Goal: Transaction & Acquisition: Purchase product/service

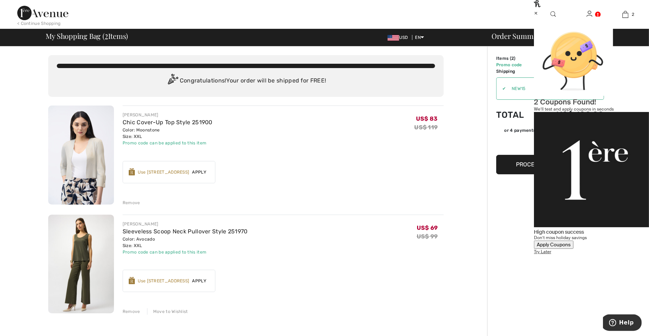
click at [570, 241] on div "Apply Coupons" at bounding box center [554, 244] width 34 height 6
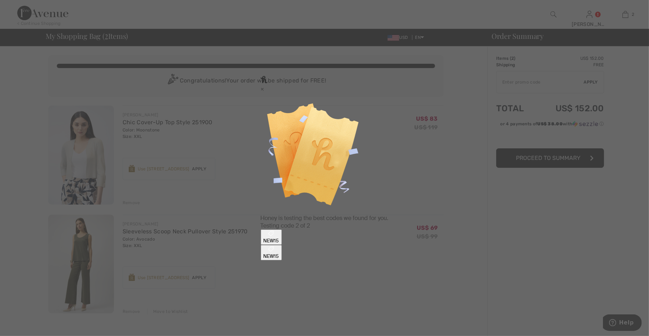
type input "NEW15"
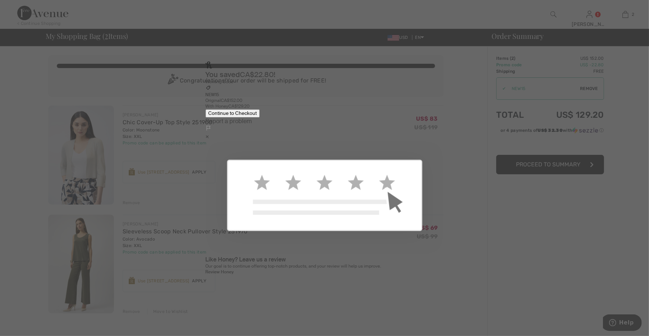
click at [260, 117] on button "Continue to Checkout" at bounding box center [232, 113] width 54 height 8
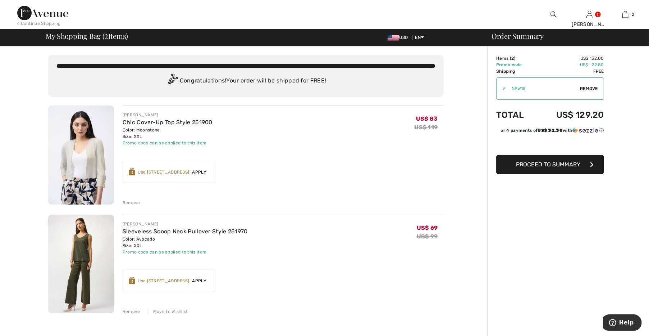
click at [582, 90] on span "Remove" at bounding box center [589, 88] width 18 height 6
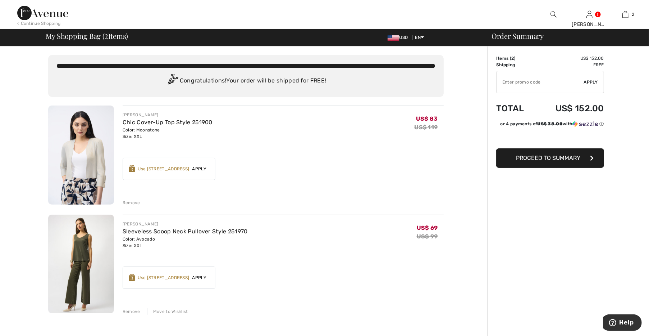
click at [55, 13] on img at bounding box center [42, 13] width 51 height 14
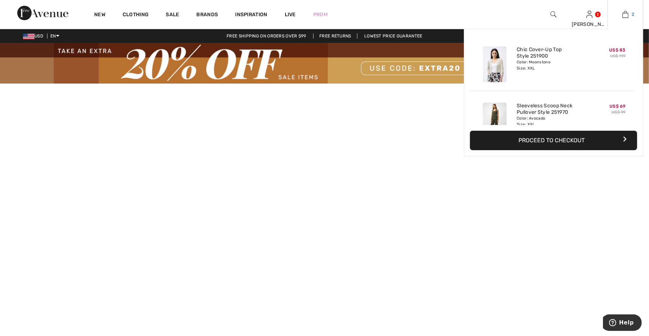
click at [629, 14] on link "2" at bounding box center [625, 14] width 35 height 9
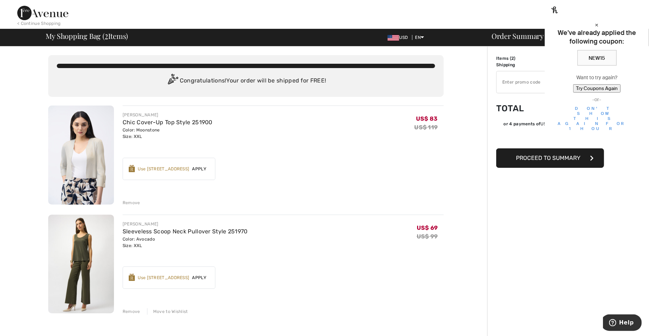
click at [526, 86] on input "TEXT" at bounding box center [540, 82] width 87 height 22
type input "EXTRA20"
click at [634, 21] on div "×" at bounding box center [597, 25] width 84 height 8
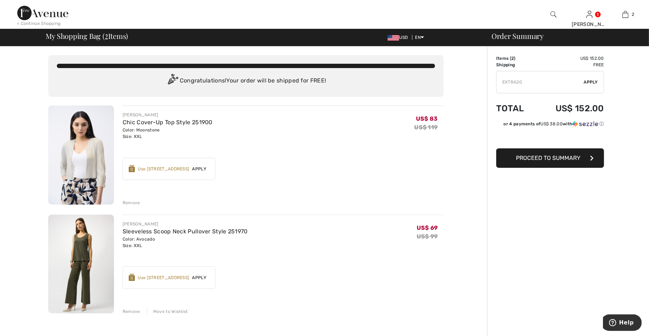
click at [598, 83] on span "Apply" at bounding box center [591, 82] width 14 height 6
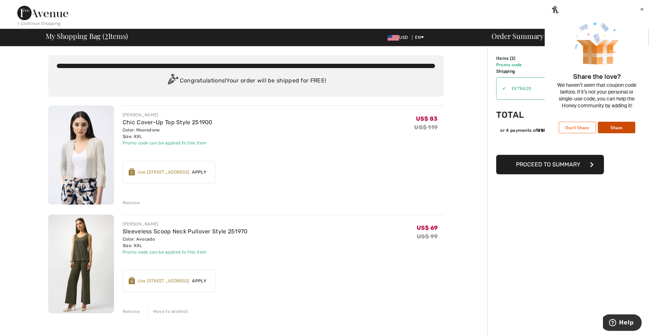
click at [585, 133] on button "Don’t Share" at bounding box center [577, 128] width 37 height 12
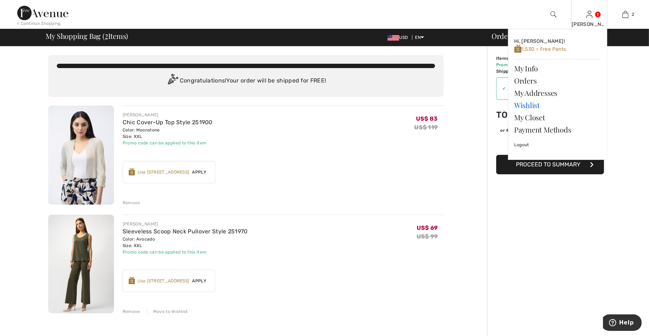
click at [538, 108] on link "Wishlist" at bounding box center [557, 105] width 87 height 12
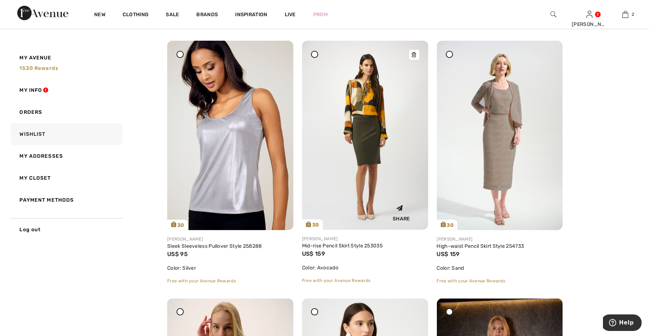
scroll to position [100, 0]
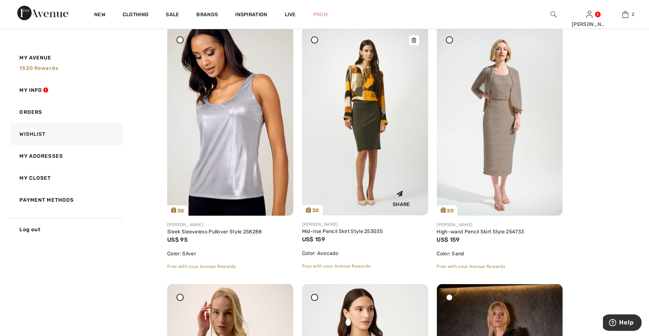
click at [396, 155] on img at bounding box center [365, 120] width 126 height 189
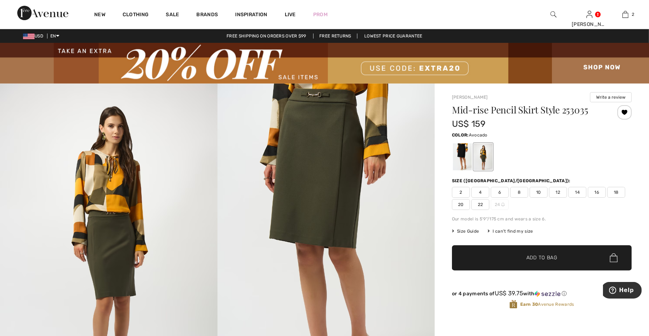
click at [599, 193] on span "16" at bounding box center [597, 192] width 18 height 11
click at [557, 249] on span "✔ Added to Bag Add to Bag" at bounding box center [542, 257] width 180 height 25
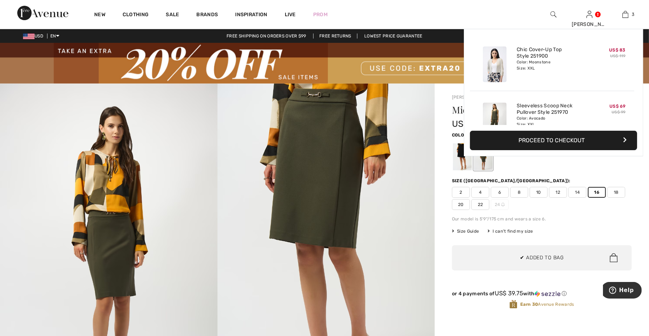
scroll to position [78, 0]
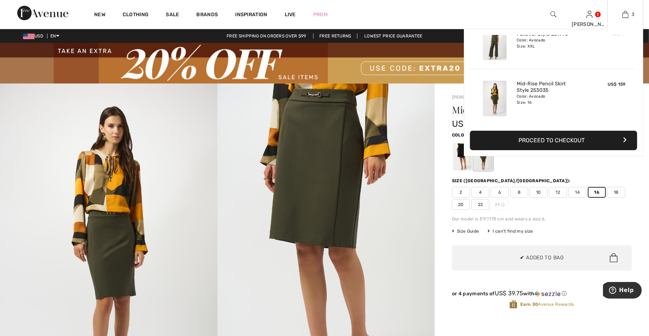
click at [544, 147] on button "Proceed to Checkout" at bounding box center [553, 140] width 167 height 19
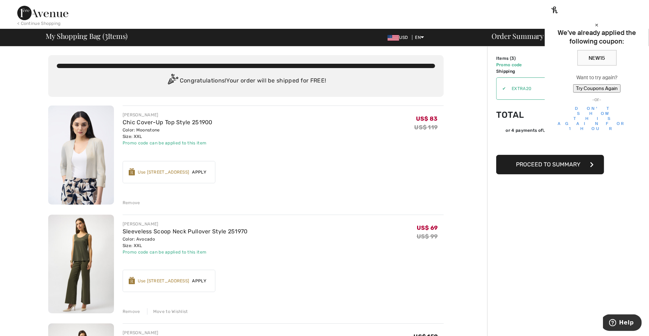
click at [636, 21] on div "×" at bounding box center [597, 25] width 84 height 8
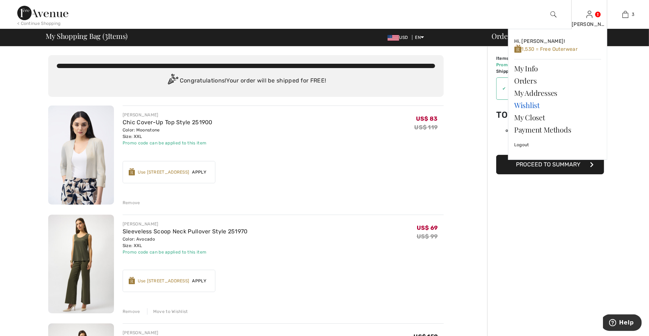
click at [534, 110] on link "Wishlist" at bounding box center [557, 105] width 87 height 12
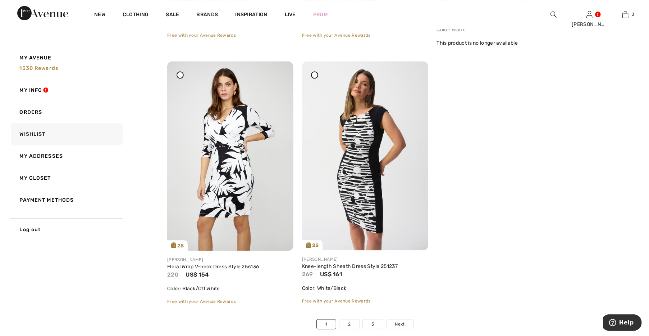
scroll to position [4306, 0]
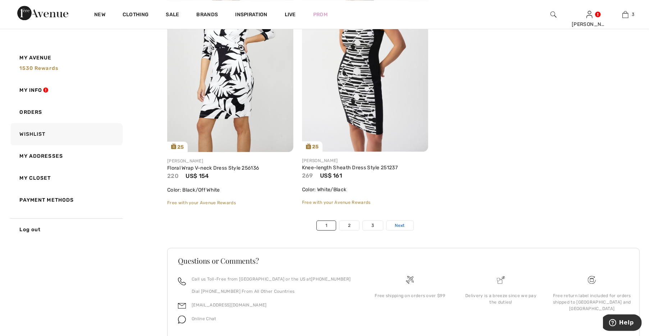
click at [407, 228] on link "Next" at bounding box center [400, 225] width 27 height 9
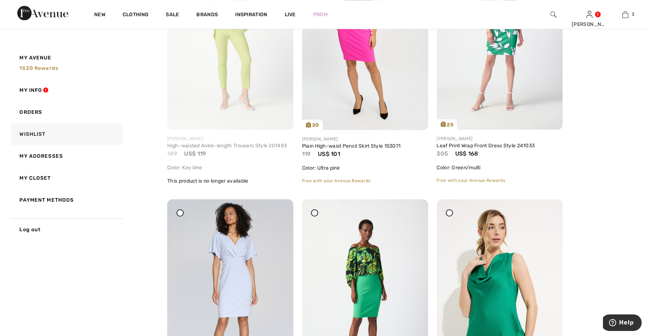
scroll to position [1753, 0]
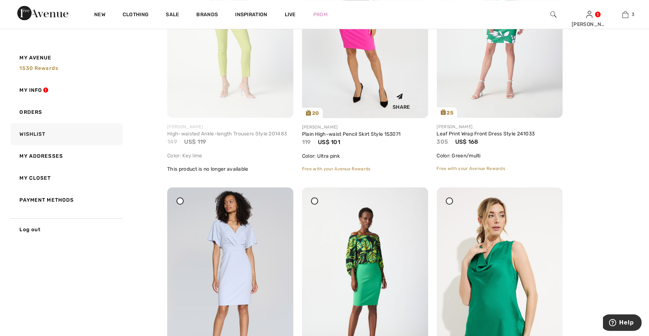
click at [365, 67] on img at bounding box center [365, 23] width 126 height 189
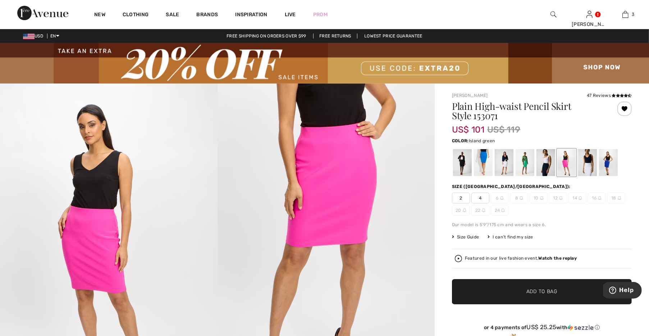
click at [524, 167] on div at bounding box center [525, 162] width 19 height 27
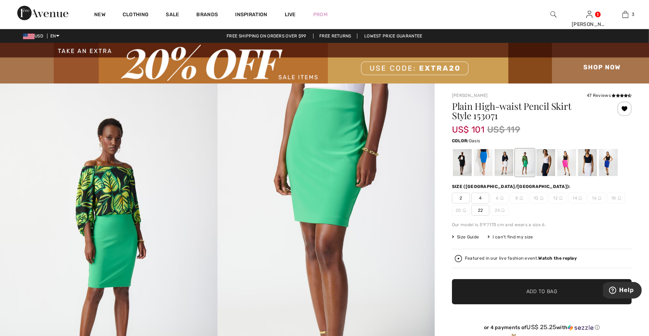
click at [481, 168] on div at bounding box center [483, 162] width 19 height 27
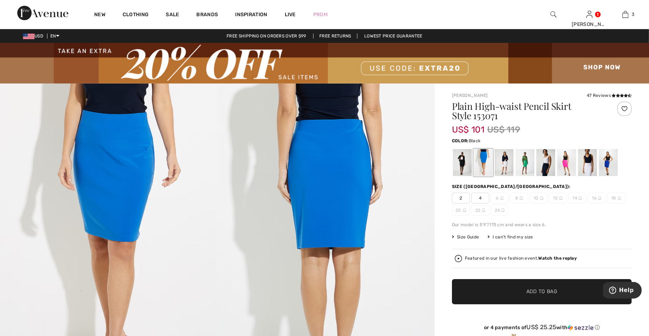
click at [463, 168] on div at bounding box center [462, 162] width 19 height 27
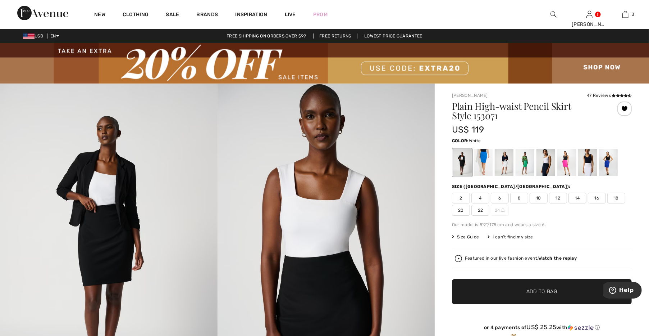
click at [586, 164] on div at bounding box center [587, 162] width 19 height 27
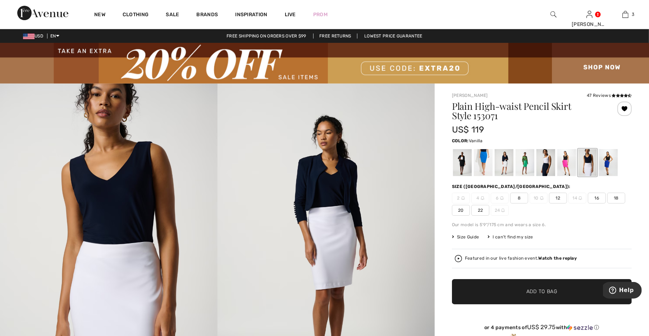
click at [506, 167] on div at bounding box center [504, 162] width 19 height 27
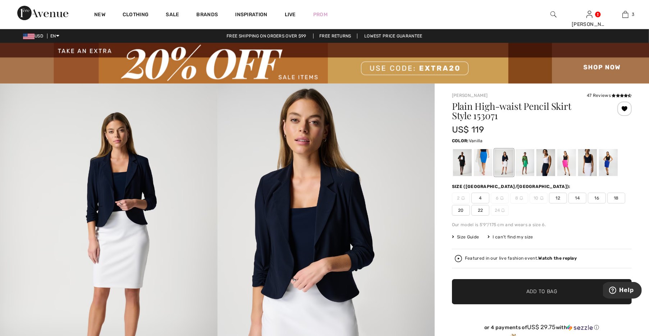
scroll to position [50, 0]
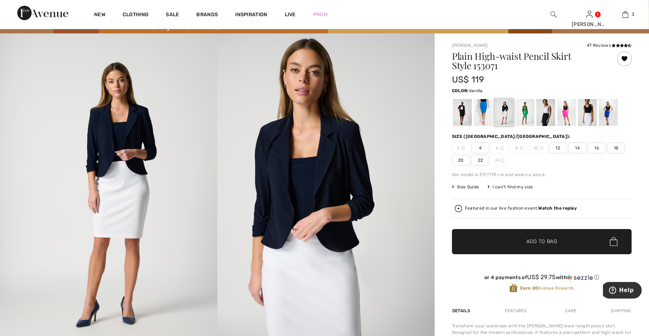
click at [595, 149] on span "16" at bounding box center [597, 147] width 18 height 11
click at [553, 235] on span "✔ Added to Bag Add to Bag" at bounding box center [542, 241] width 180 height 25
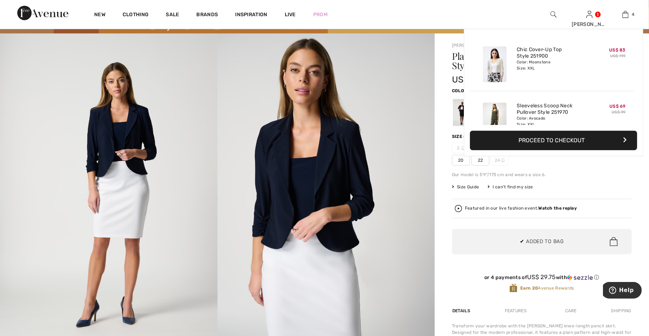
scroll to position [134, 0]
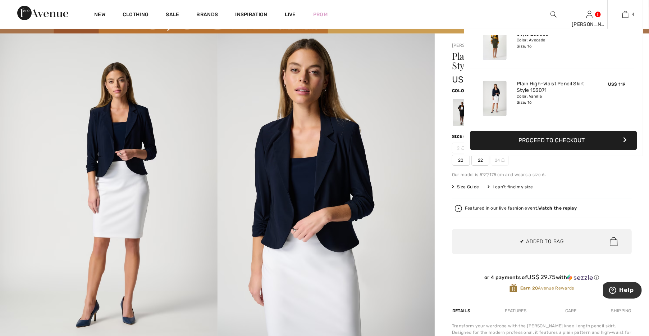
click at [558, 145] on button "Proceed to Checkout" at bounding box center [553, 140] width 167 height 19
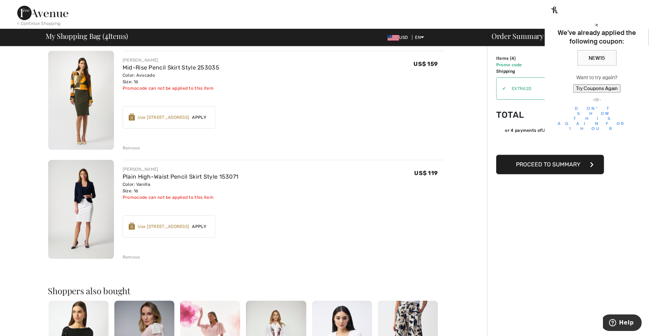
scroll to position [300, 0]
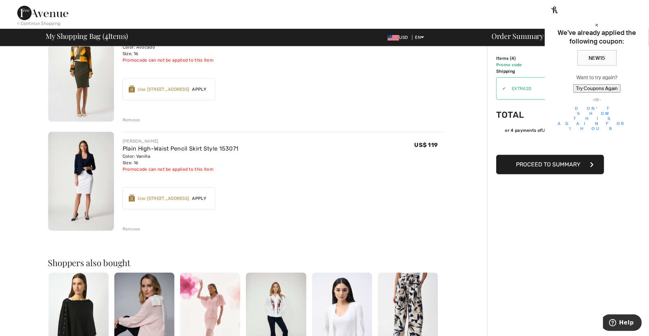
click at [133, 228] on div "Remove" at bounding box center [132, 229] width 18 height 6
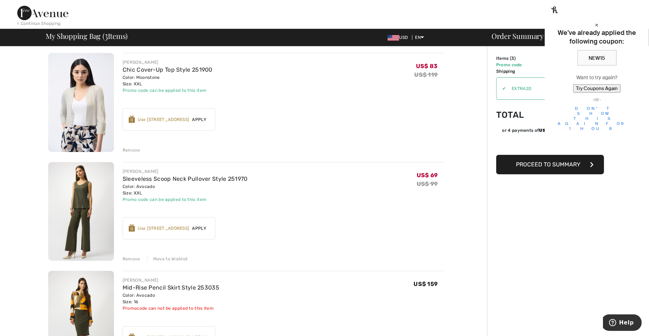
scroll to position [0, 0]
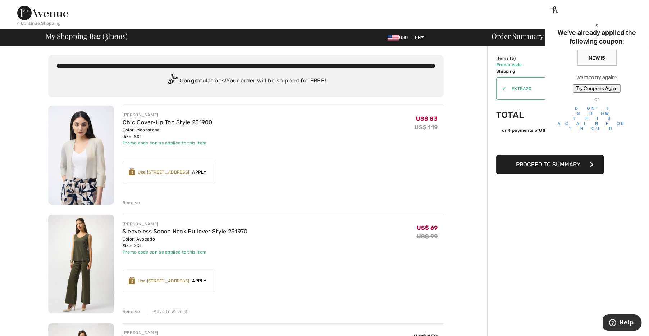
click at [637, 21] on div "×" at bounding box center [597, 25] width 84 height 8
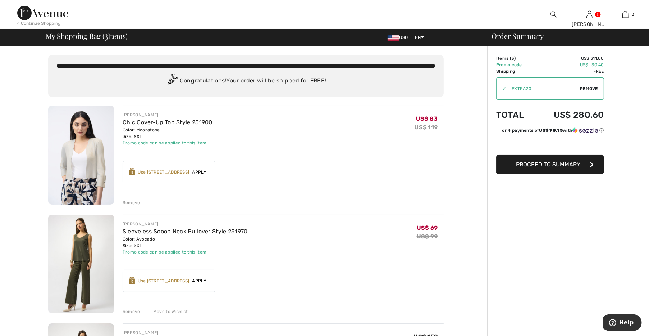
click at [39, 8] on img at bounding box center [42, 13] width 51 height 14
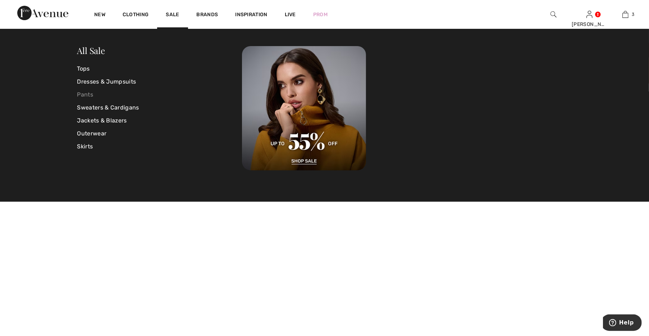
click at [88, 95] on link "Pants" at bounding box center [159, 94] width 165 height 13
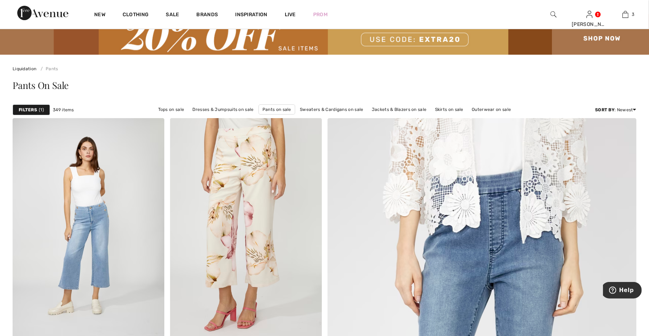
scroll to position [50, 0]
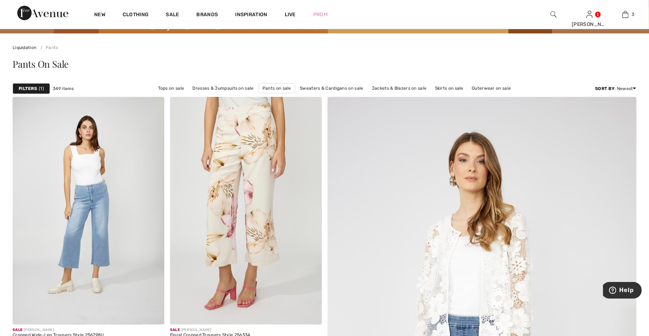
click at [626, 93] on div "Sort By : Newest Price: High to Low Price: Low to High Discount: High to Low Di…" at bounding box center [615, 88] width 41 height 11
click at [626, 90] on div "Sort By : Newest Price: High to Low Price: Low to High Discount: High to Low Di…" at bounding box center [615, 88] width 41 height 6
click at [622, 108] on link "Price: Low to High" at bounding box center [624, 111] width 47 height 11
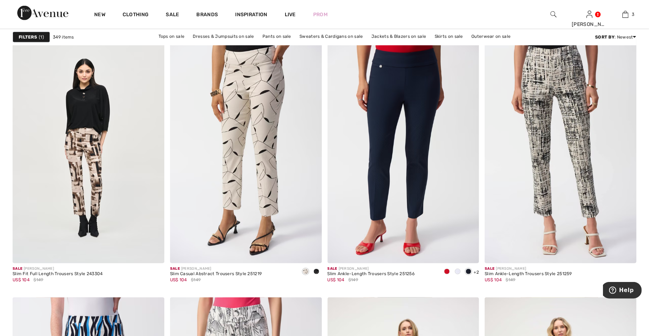
scroll to position [3305, 0]
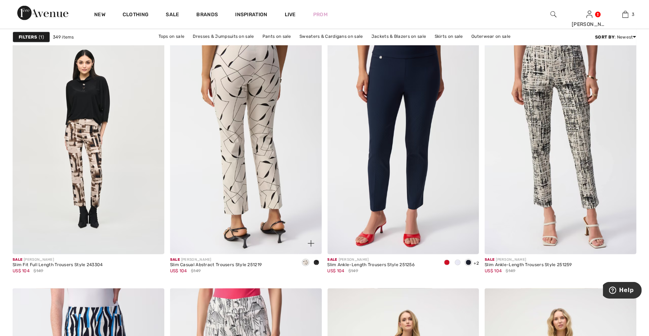
click at [298, 145] on img at bounding box center [246, 141] width 152 height 228
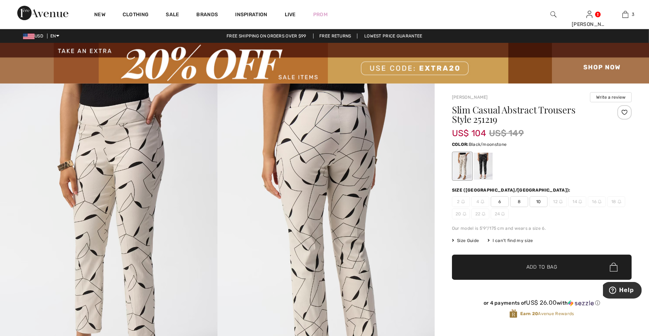
click at [476, 170] on div at bounding box center [483, 166] width 19 height 27
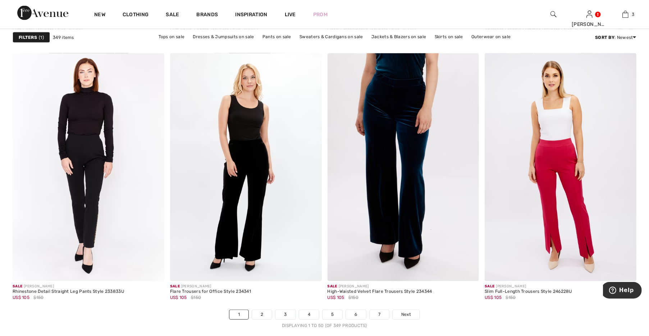
scroll to position [3806, 0]
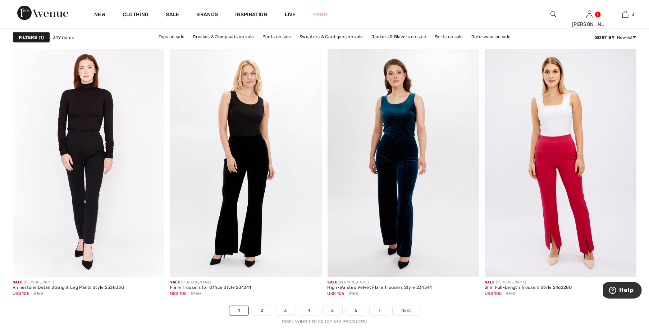
click at [418, 309] on link "Next" at bounding box center [406, 310] width 27 height 9
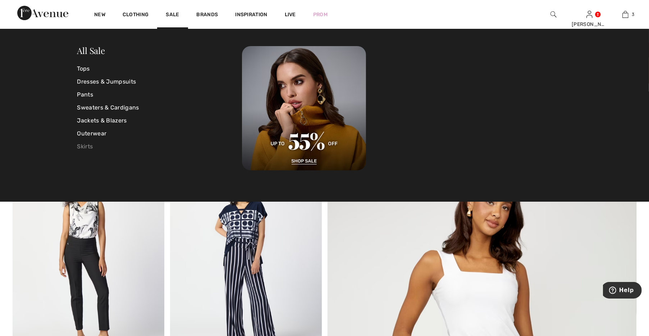
click at [92, 146] on link "Skirts" at bounding box center [159, 146] width 165 height 13
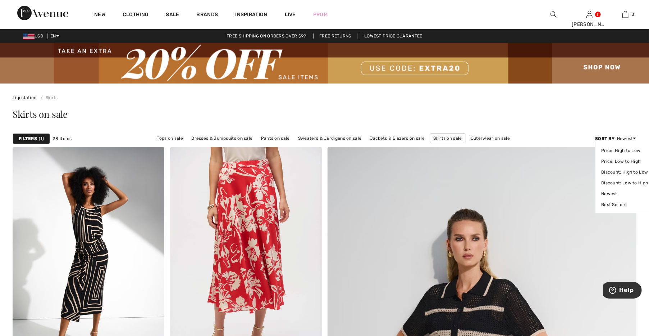
click at [630, 138] on div "Sort By : Newest Price: High to Low Price: Low to High Discount: High to Low Di…" at bounding box center [615, 138] width 41 height 6
click at [622, 162] on link "Price: Low to High" at bounding box center [624, 161] width 47 height 11
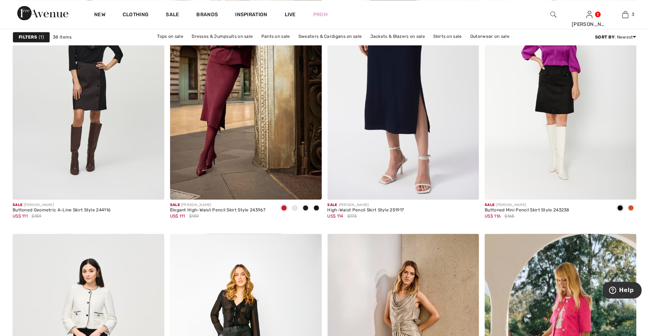
scroll to position [1352, 0]
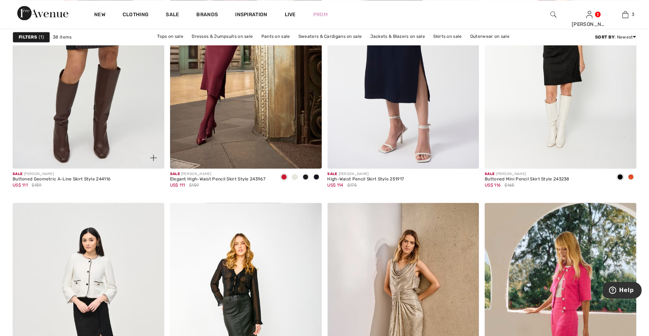
click at [106, 113] on img at bounding box center [89, 55] width 152 height 228
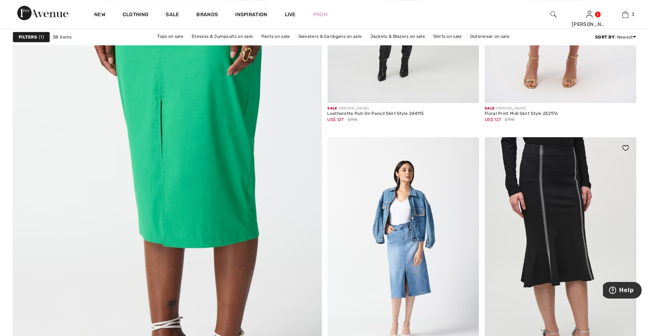
scroll to position [2303, 0]
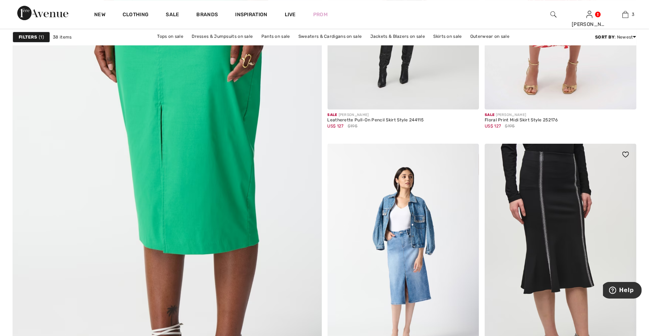
click at [564, 173] on img at bounding box center [561, 258] width 152 height 228
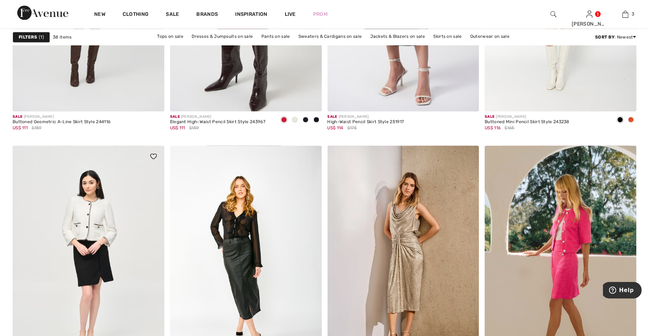
scroll to position [1452, 0]
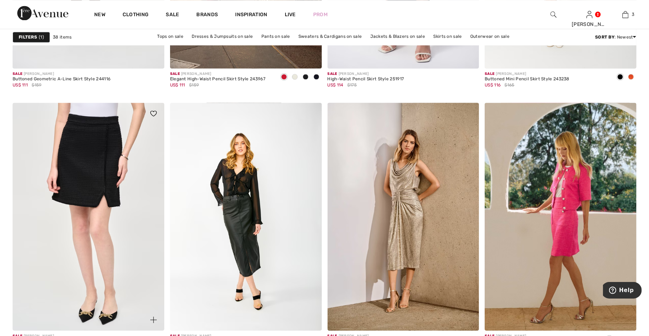
click at [107, 171] on img at bounding box center [89, 217] width 152 height 228
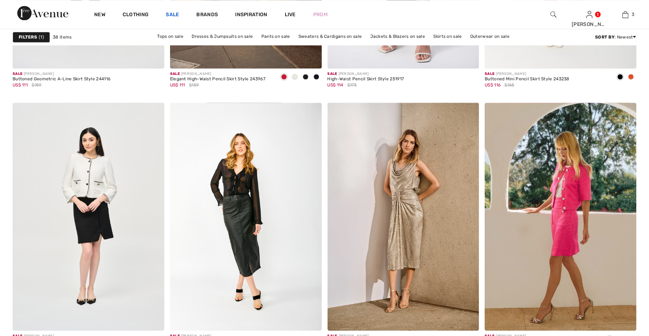
scroll to position [1452, 0]
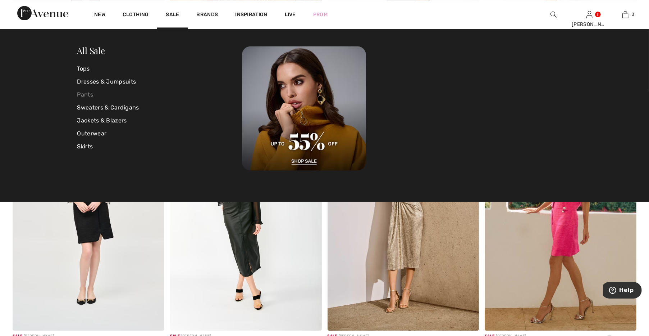
click at [95, 92] on link "Pants" at bounding box center [159, 94] width 165 height 13
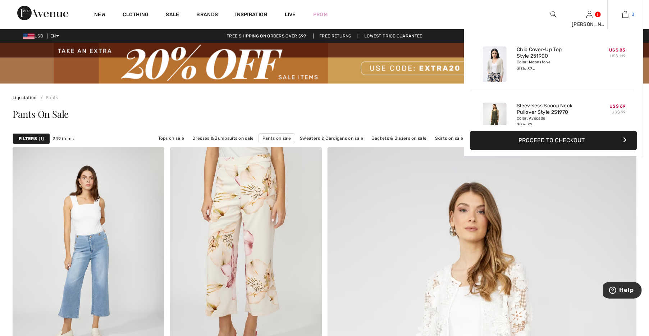
click at [628, 15] on img at bounding box center [626, 14] width 6 height 9
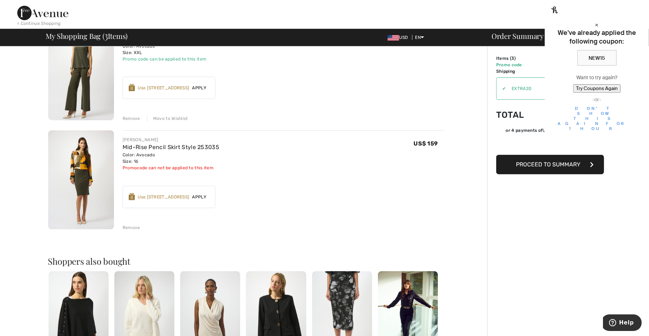
scroll to position [200, 0]
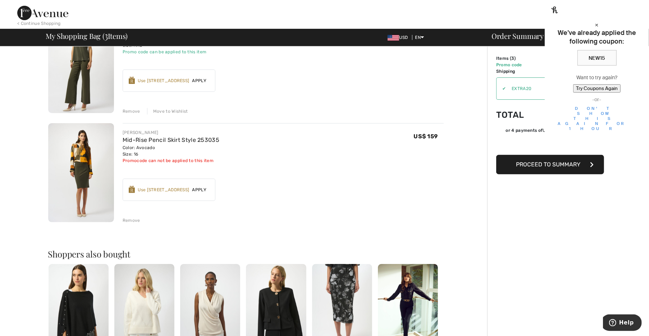
click at [76, 178] on img at bounding box center [81, 172] width 66 height 99
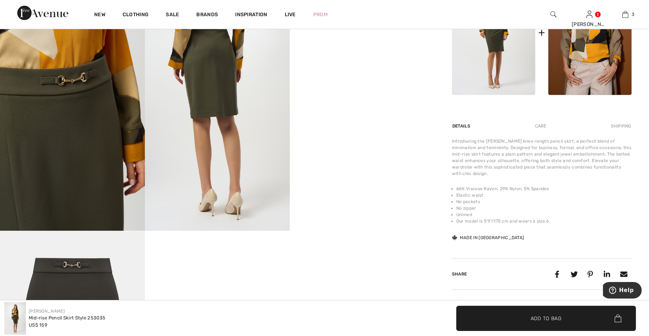
scroll to position [400, 0]
